Goal: Task Accomplishment & Management: Complete application form

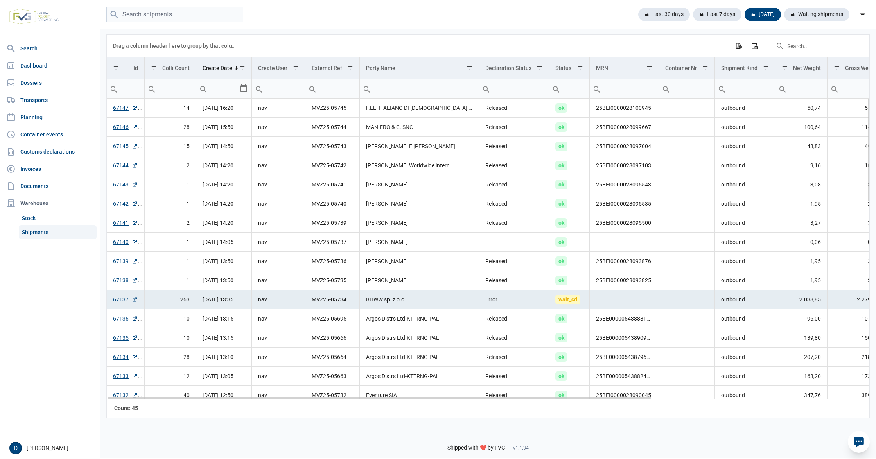
click at [121, 303] on link "67137" at bounding box center [125, 300] width 25 height 8
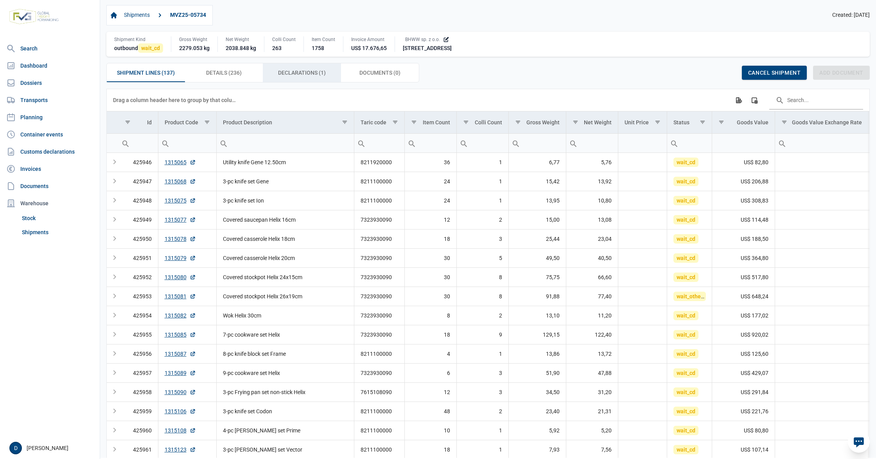
click at [314, 72] on span "Declarations (1) Declarations (1)" at bounding box center [302, 72] width 48 height 9
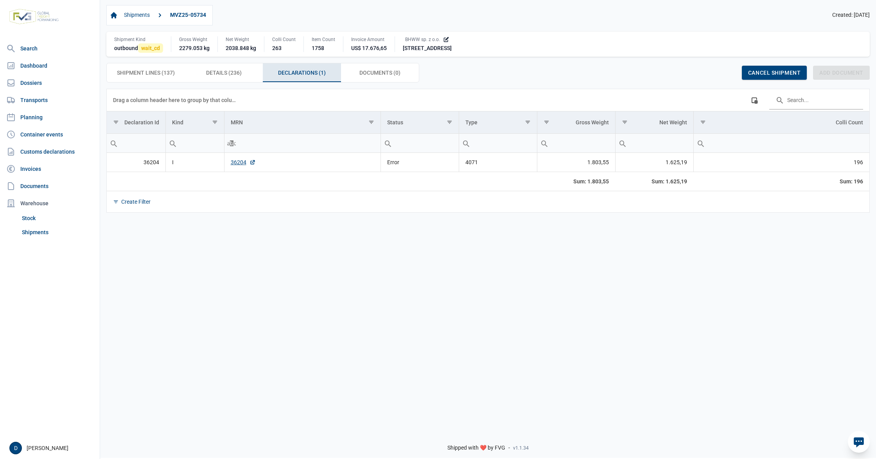
click at [235, 169] on td "36204" at bounding box center [302, 162] width 156 height 19
click at [244, 162] on link "36204" at bounding box center [243, 162] width 25 height 8
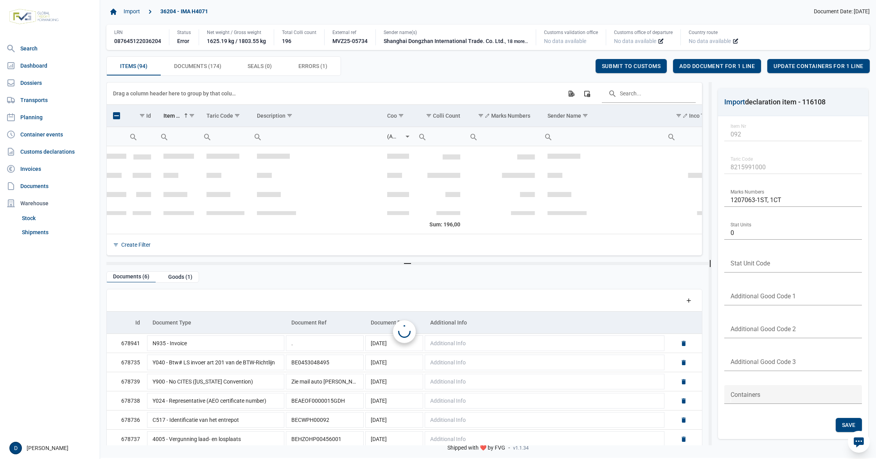
scroll to position [1744, 0]
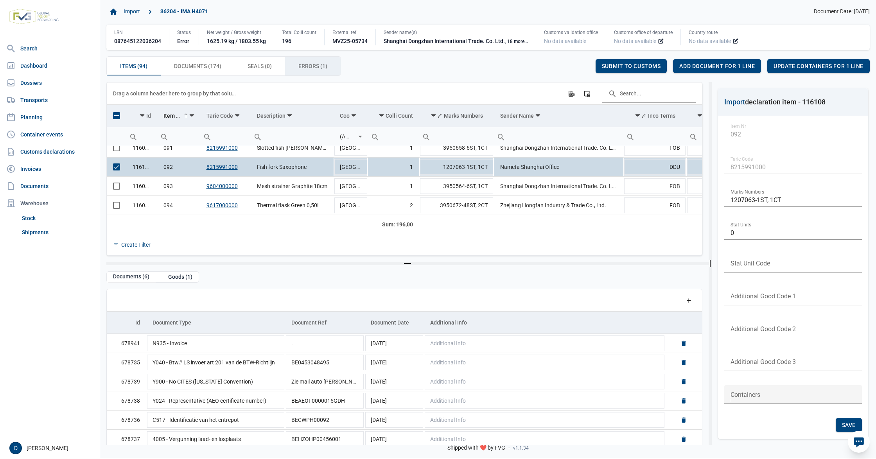
click at [301, 63] on span "Errors (1) Errors (1)" at bounding box center [312, 65] width 29 height 9
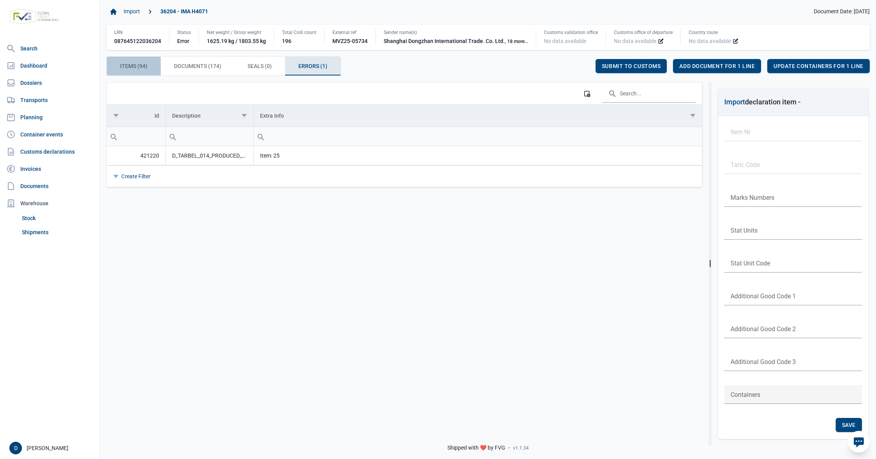
click at [143, 67] on span "Items (94) Items (94)" at bounding box center [133, 65] width 27 height 9
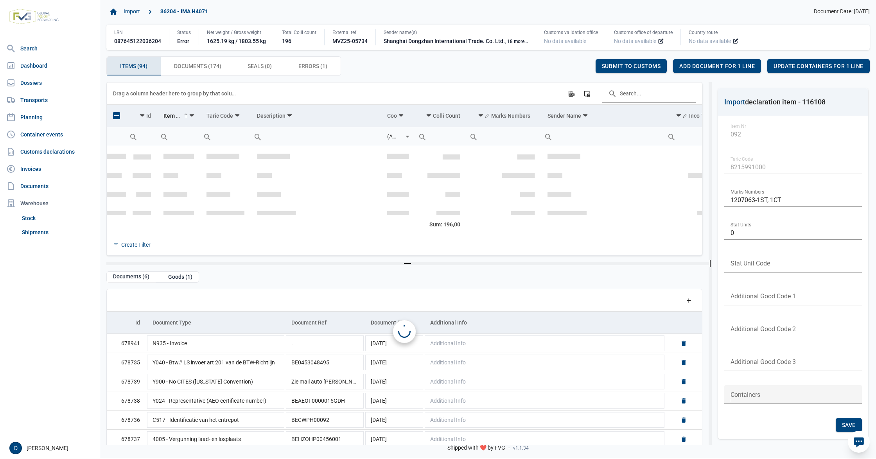
scroll to position [1744, 0]
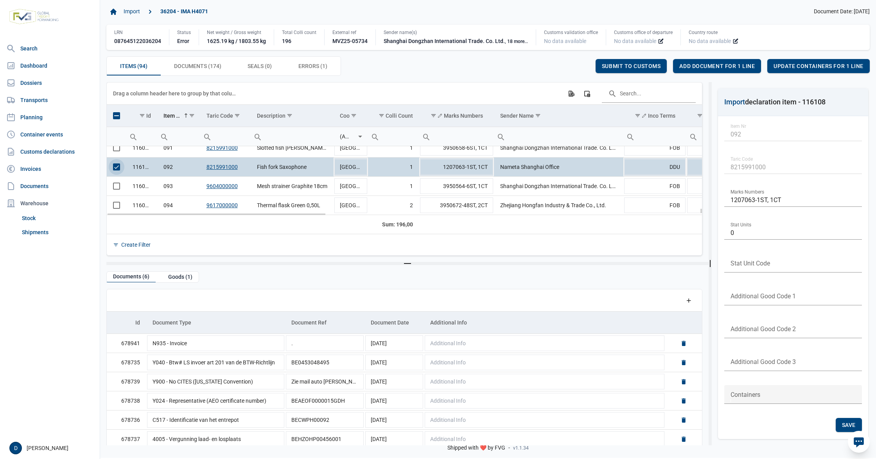
click at [114, 166] on span "Select row" at bounding box center [116, 166] width 7 height 7
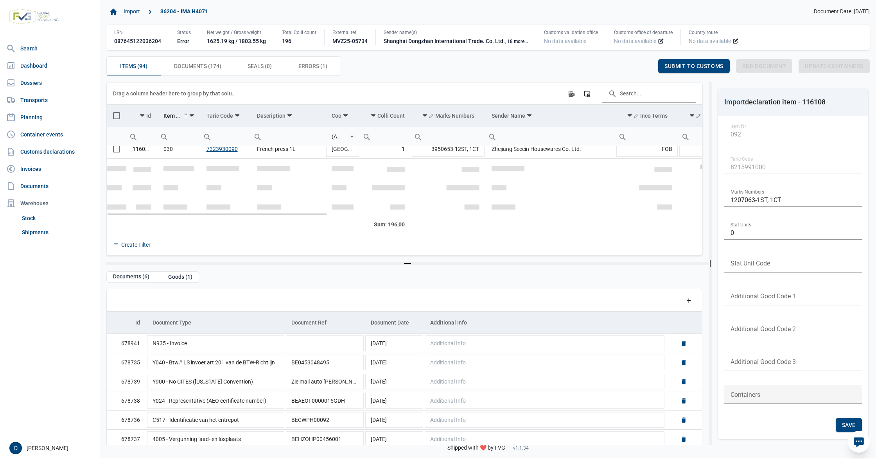
scroll to position [426, 0]
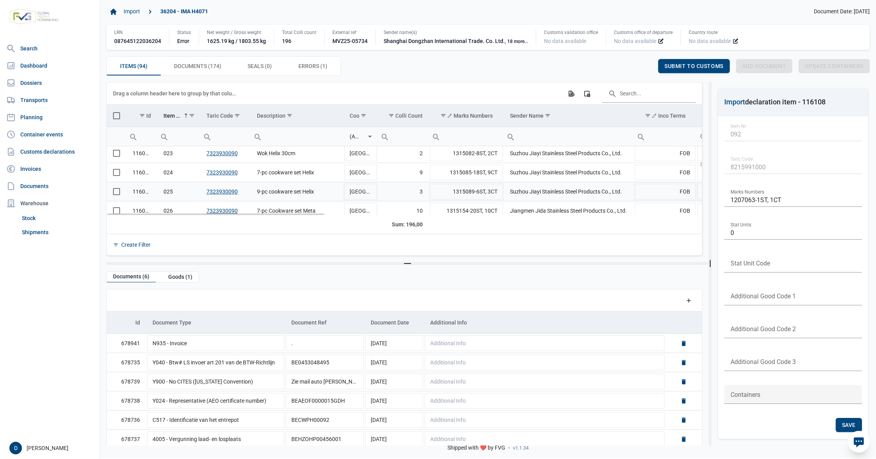
click at [118, 192] on span "Select row" at bounding box center [116, 191] width 7 height 7
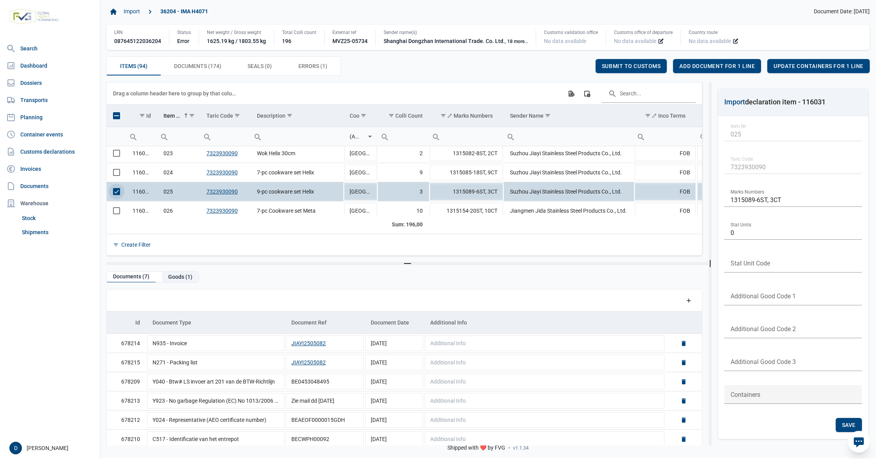
click at [183, 279] on div "Goods (1)" at bounding box center [180, 277] width 37 height 11
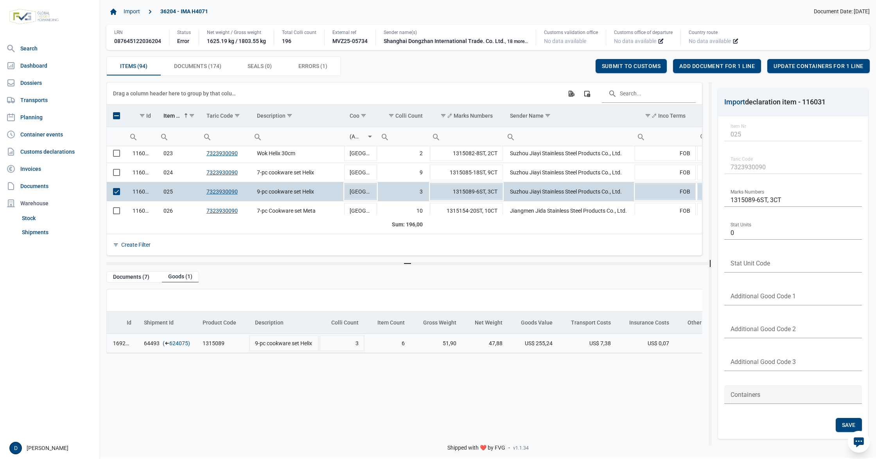
click at [185, 343] on link "624075" at bounding box center [178, 343] width 19 height 8
click at [686, 61] on div "Add document for 1 line" at bounding box center [717, 66] width 88 height 14
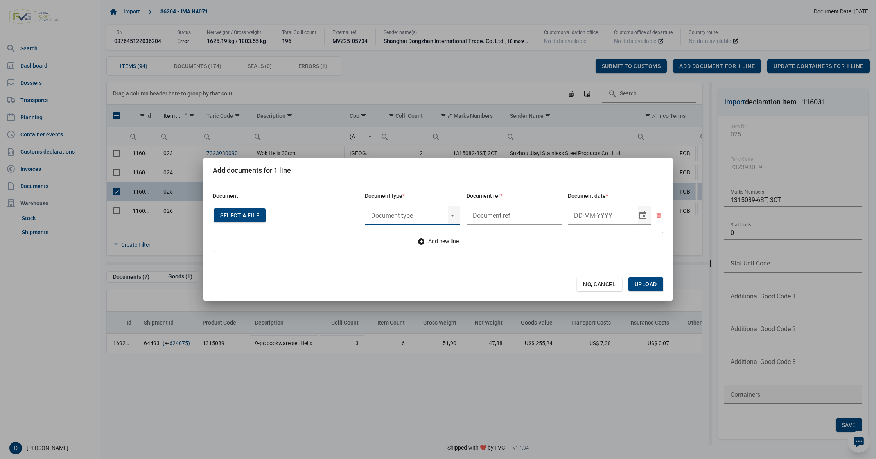
click at [411, 217] on input "text" at bounding box center [406, 215] width 83 height 19
click at [404, 237] on div "Y824 - Bewijs lvo van ijzer/staalbasisproducten" at bounding box center [412, 237] width 95 height 18
type input "Y824 - Bewijs lvo van ijzer/staalbasisproducten"
click at [483, 217] on input "text" at bounding box center [514, 215] width 95 height 19
type input "."
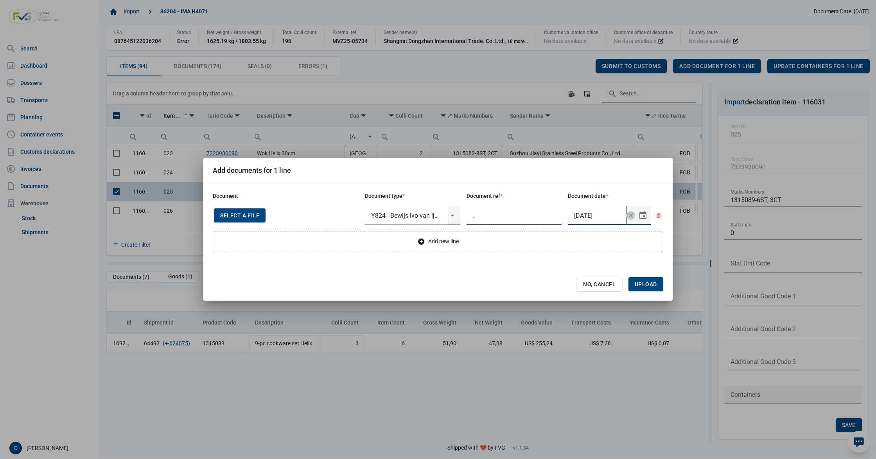
type input "22-5-2025"
click at [649, 282] on span "Upload" at bounding box center [646, 284] width 22 height 6
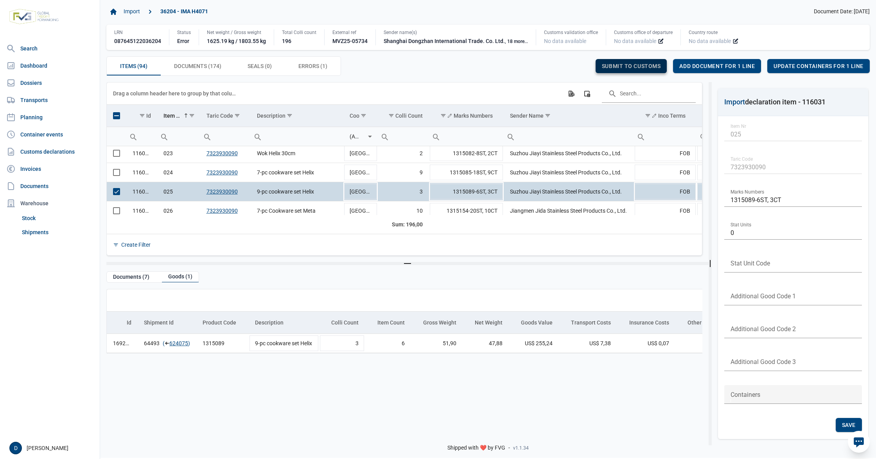
click at [647, 61] on div "Submit to customs" at bounding box center [632, 66] width 72 height 14
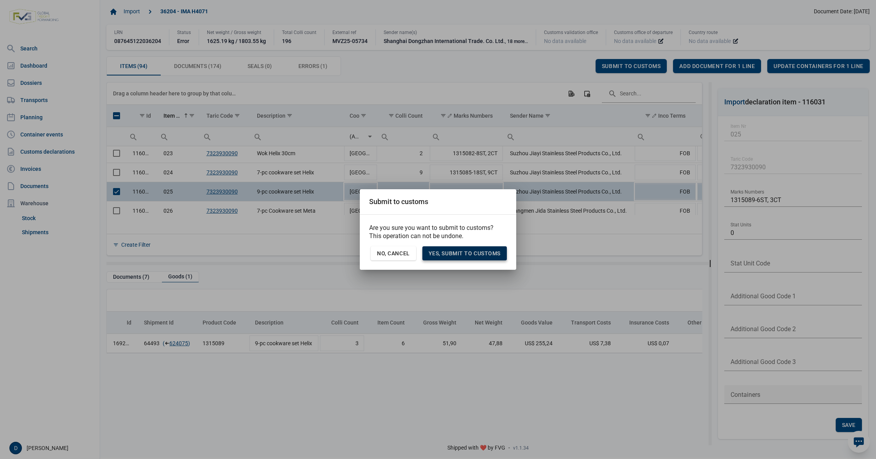
click at [472, 250] on span "Yes, Submit to customs" at bounding box center [465, 253] width 72 height 6
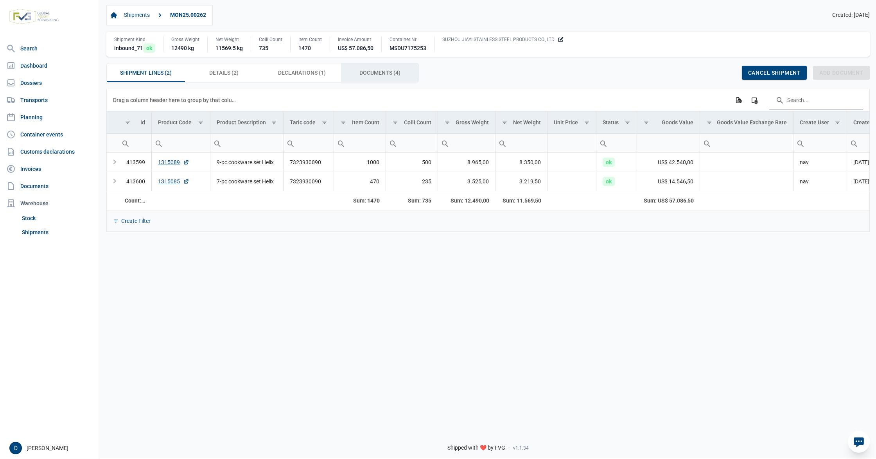
click at [360, 71] on span "Documents (4) Documents (4)" at bounding box center [379, 72] width 41 height 9
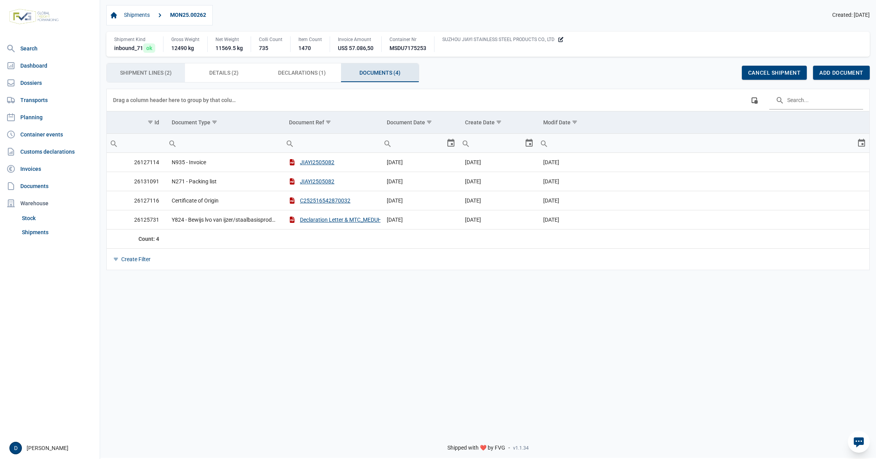
click at [135, 71] on span "Shipment Lines (2) Shipment Lines (2)" at bounding box center [146, 72] width 52 height 9
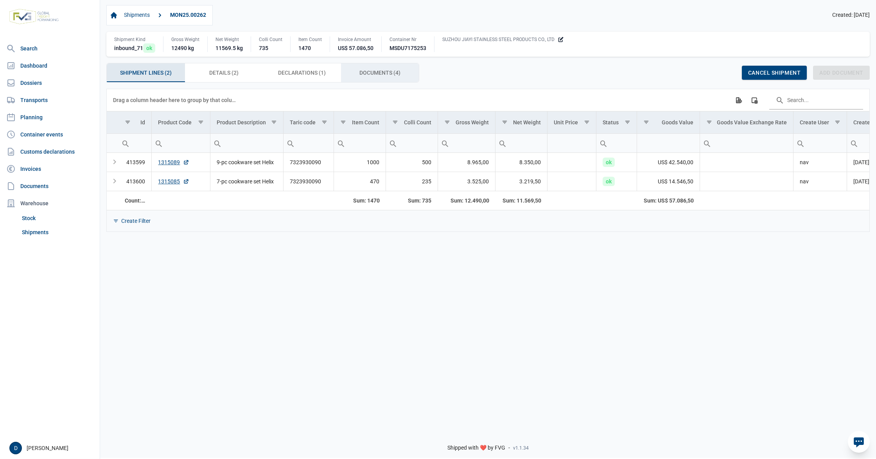
click at [376, 77] on span "Documents (4) Documents (4)" at bounding box center [379, 72] width 41 height 9
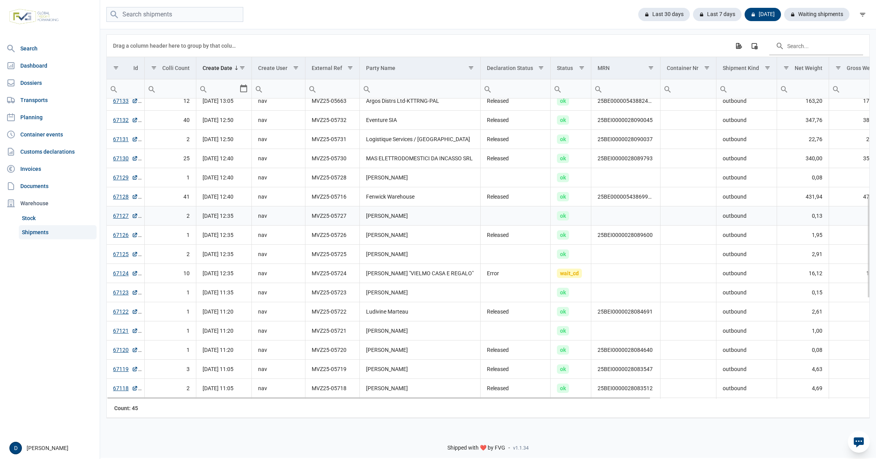
scroll to position [346, 0]
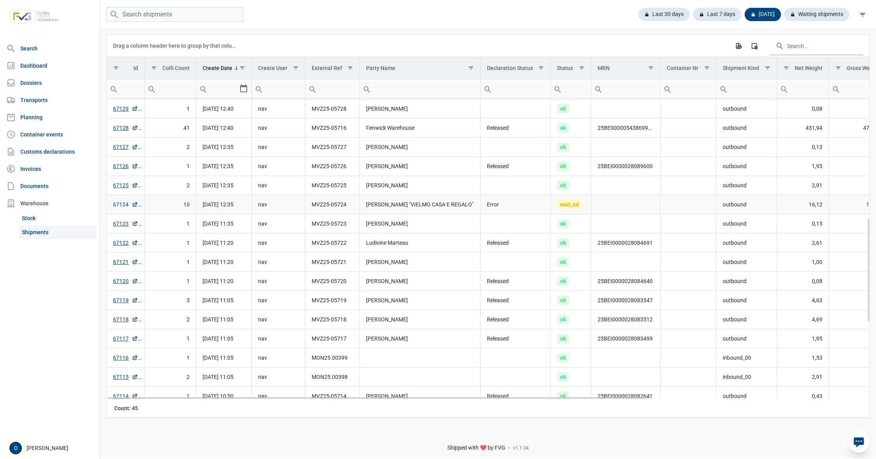
click at [118, 202] on link "67124" at bounding box center [125, 205] width 25 height 8
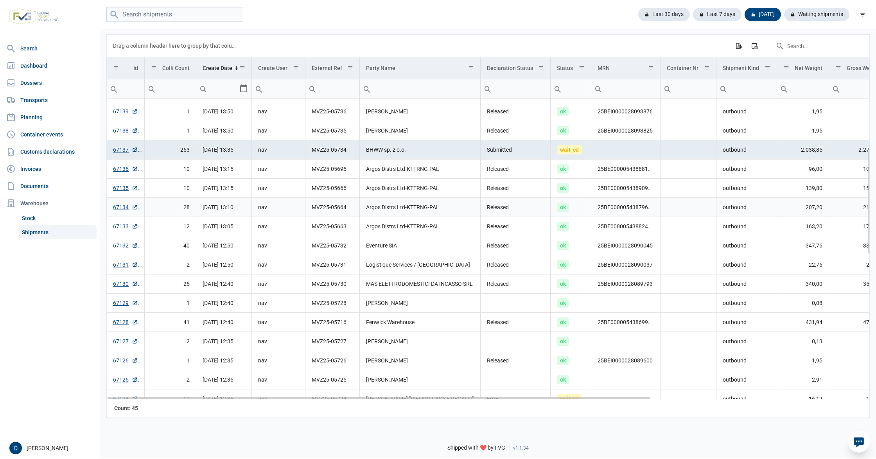
scroll to position [0, 0]
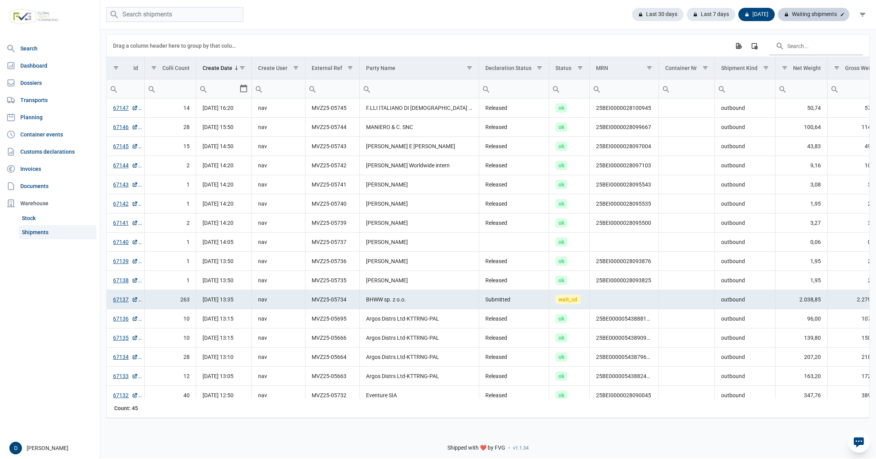
click at [834, 12] on div "Waiting shipments" at bounding box center [814, 14] width 72 height 13
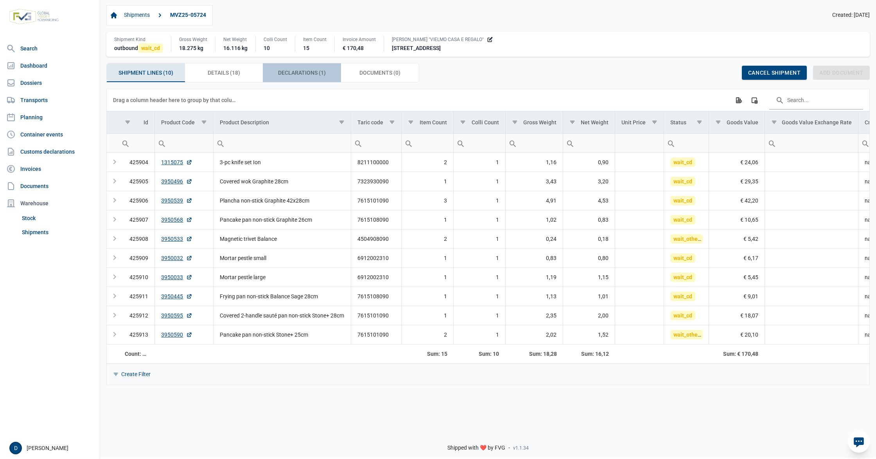
click at [302, 70] on span "Declarations (1) Declarations (1)" at bounding box center [302, 72] width 48 height 9
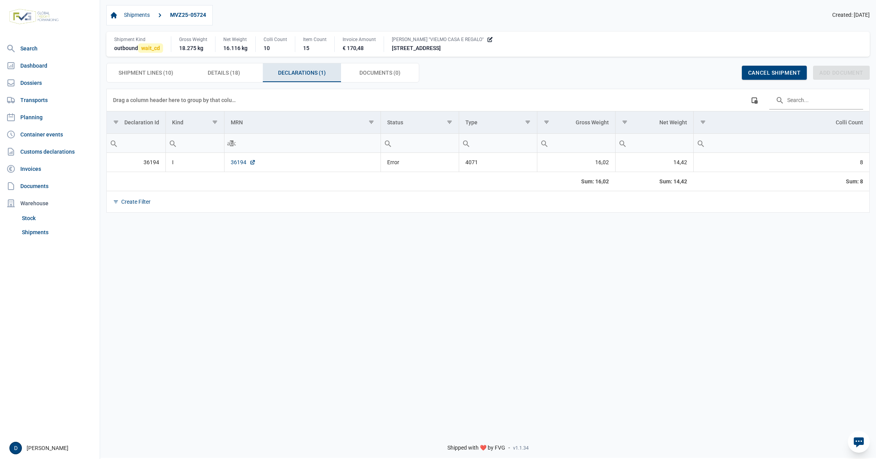
click at [237, 163] on link "36194" at bounding box center [243, 162] width 25 height 8
click at [242, 165] on link "36194" at bounding box center [243, 162] width 25 height 8
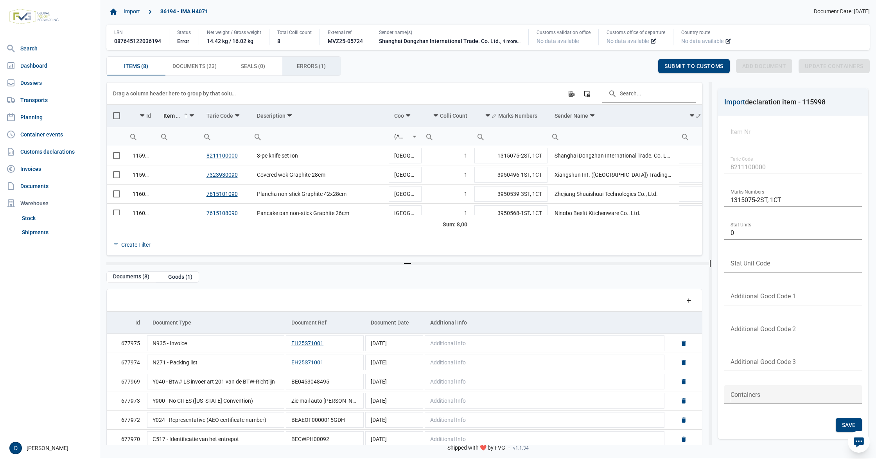
click at [318, 67] on span "Errors (1) Errors (1)" at bounding box center [311, 65] width 29 height 9
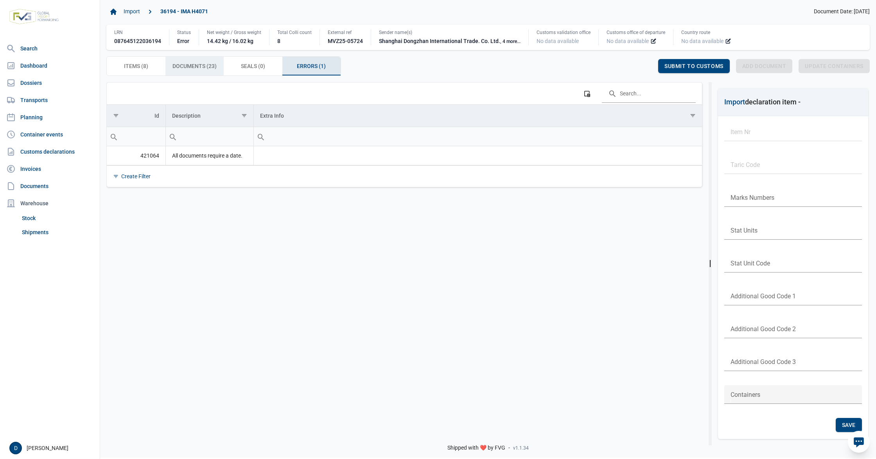
click at [189, 64] on span "Documents (23) Documents (23)" at bounding box center [194, 65] width 44 height 9
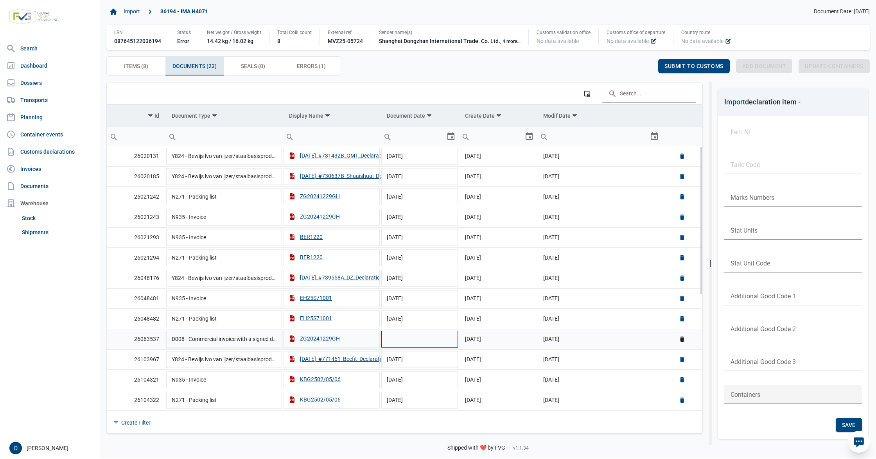
click at [439, 344] on td "Data grid with 23 rows and 6 columns" at bounding box center [420, 339] width 78 height 20
type input "[DATE]"
click at [646, 64] on div "Save" at bounding box center [639, 66] width 26 height 14
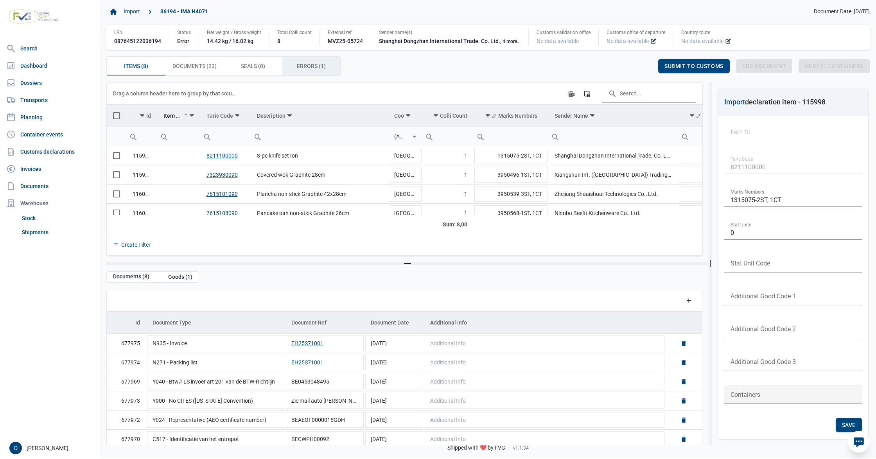
click at [310, 64] on span "Errors (1) Errors (1)" at bounding box center [311, 65] width 29 height 9
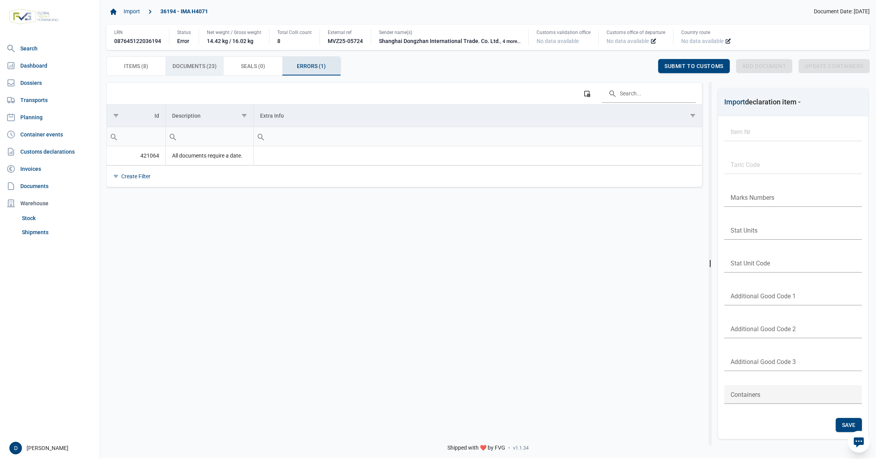
click at [208, 63] on span "Documents (23) Documents (23)" at bounding box center [194, 65] width 44 height 9
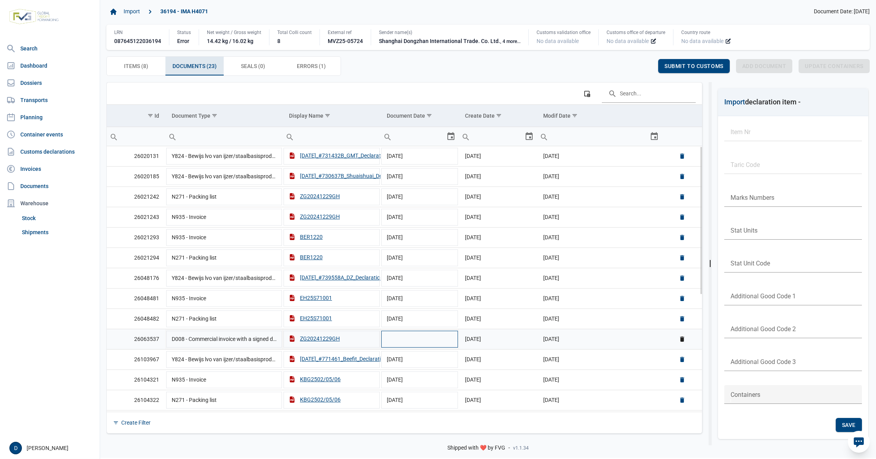
click at [415, 342] on td "Data grid with 23 rows and 6 columns" at bounding box center [420, 339] width 78 height 20
type input "28-12-2024"
click at [392, 347] on td "28-12-2024" at bounding box center [420, 339] width 78 height 20
drag, startPoint x: 386, startPoint y: 343, endPoint x: 435, endPoint y: 343, distance: 48.5
click at [435, 343] on input "Document date" at bounding box center [414, 339] width 66 height 19
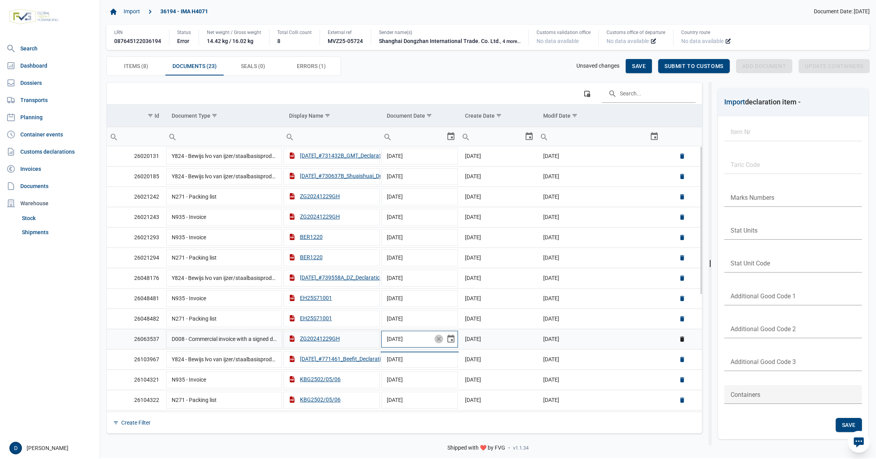
type input "29-12-2024"
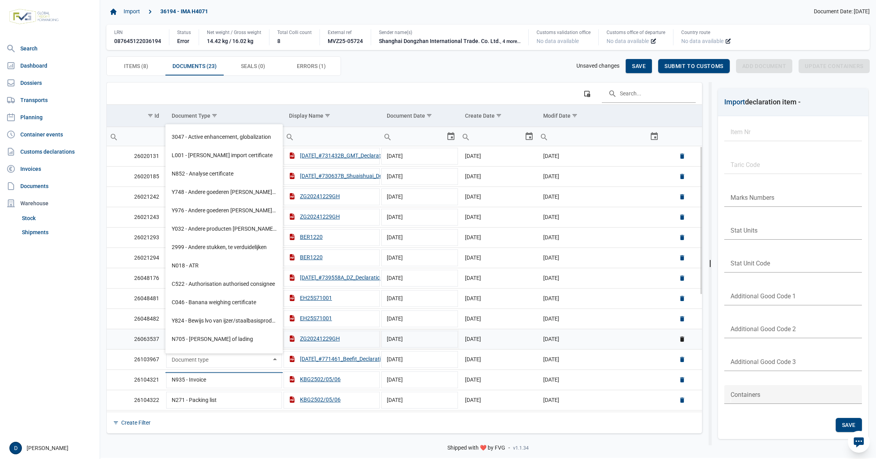
click at [626, 340] on td "05-03-2025" at bounding box center [599, 339] width 125 height 20
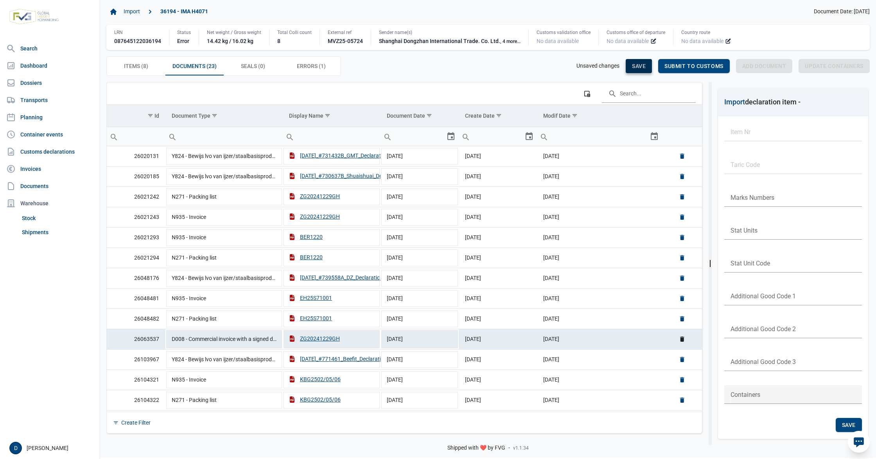
click at [633, 62] on div "Save" at bounding box center [639, 66] width 26 height 14
click at [679, 65] on span "Submit to customs" at bounding box center [693, 66] width 59 height 6
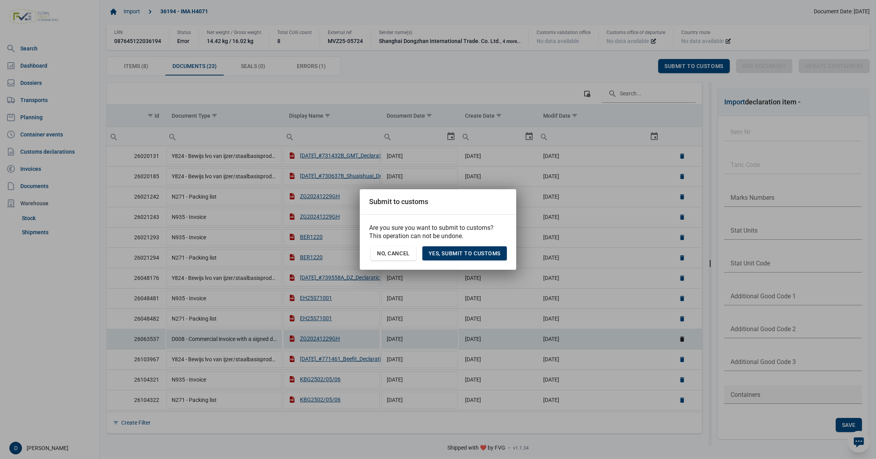
click at [463, 254] on span "Yes, Submit to customs" at bounding box center [465, 253] width 72 height 6
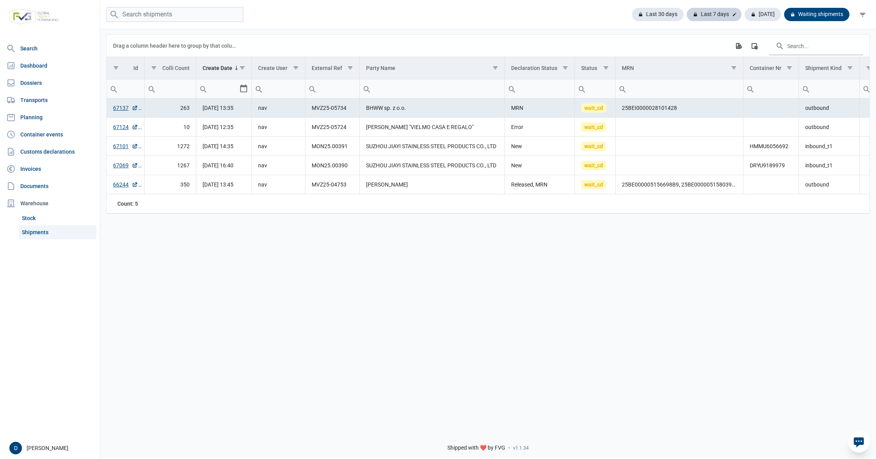
click at [712, 13] on div "Last 7 days" at bounding box center [714, 14] width 55 height 13
